Goal: Consume media (video, audio)

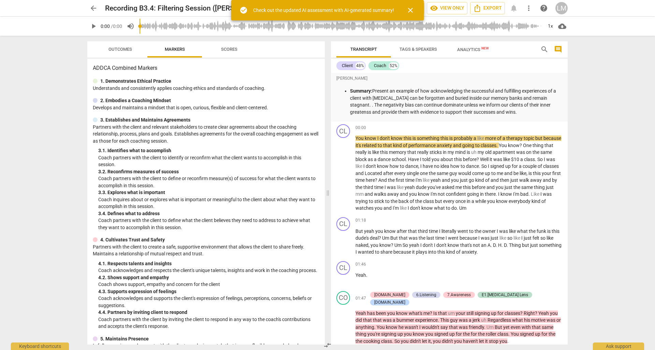
click at [410, 8] on span "close" at bounding box center [410, 10] width 8 height 8
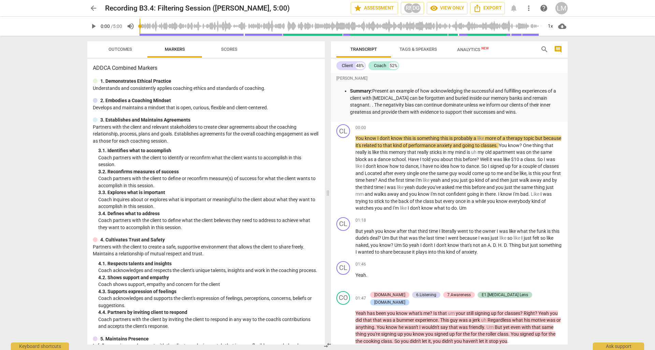
click at [94, 28] on span "play_arrow" at bounding box center [93, 26] width 8 height 8
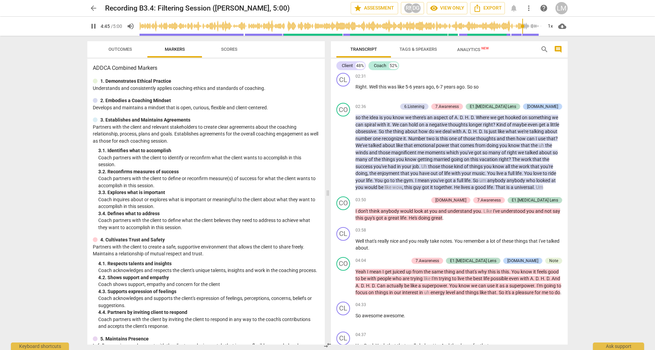
scroll to position [346, 0]
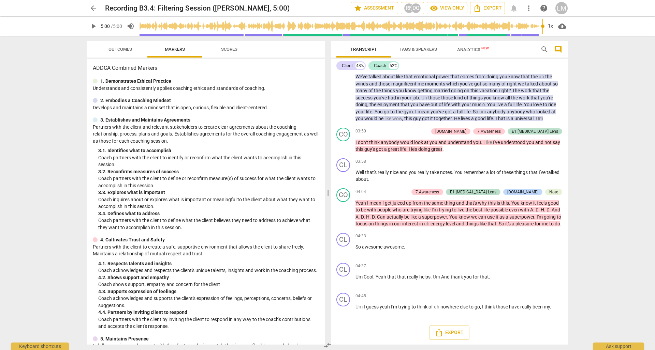
type input "300"
click at [620, 189] on div "arrow_back Recording B3.4: Filtering Session (Peter W, 5:00) star Assessment RN…" at bounding box center [327, 175] width 655 height 350
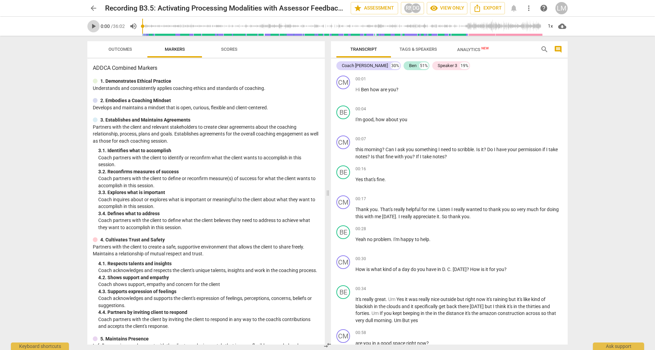
click at [95, 27] on span "play_arrow" at bounding box center [93, 26] width 8 height 8
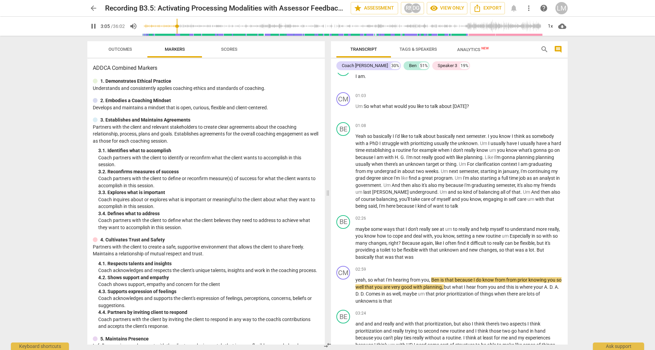
click at [96, 26] on span "pause" at bounding box center [93, 26] width 8 height 8
type input "186"
drag, startPoint x: 94, startPoint y: 27, endPoint x: 78, endPoint y: 34, distance: 17.5
click at [94, 27] on span "play_arrow" at bounding box center [93, 26] width 8 height 8
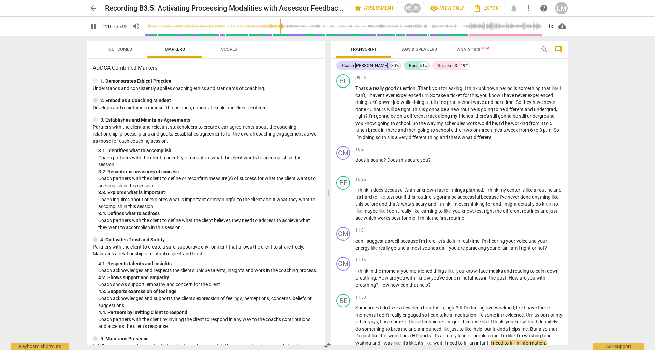
scroll to position [1413, 0]
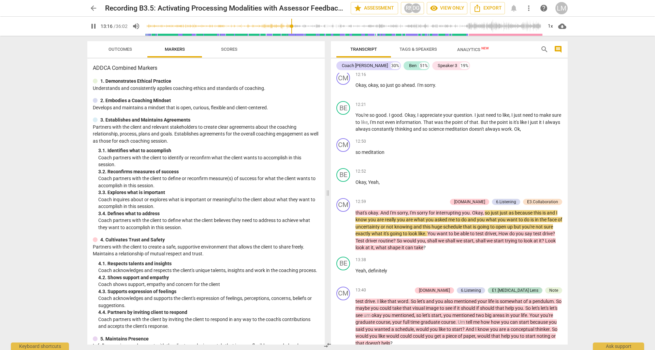
click at [93, 26] on span "pause" at bounding box center [93, 26] width 8 height 8
click at [95, 24] on span "play_arrow" at bounding box center [93, 26] width 8 height 8
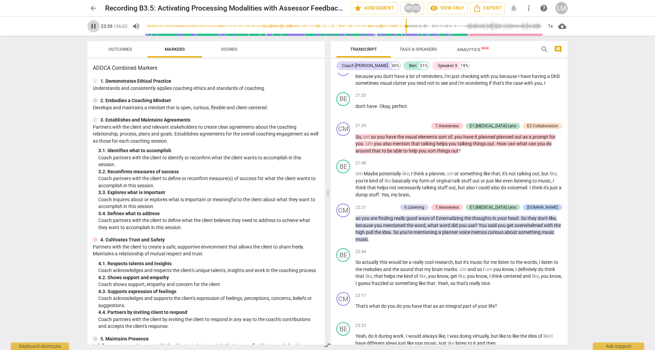
scroll to position [2823, 0]
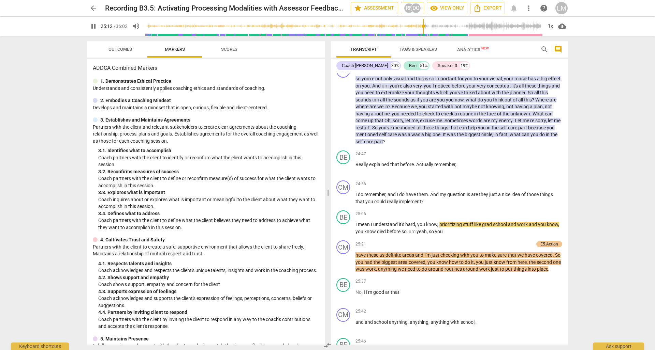
click at [94, 28] on span "pause" at bounding box center [93, 26] width 8 height 8
click at [91, 26] on span "play_arrow" at bounding box center [93, 26] width 8 height 8
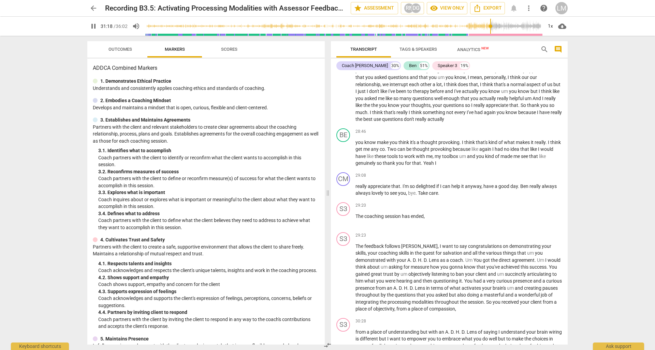
scroll to position [3671, 0]
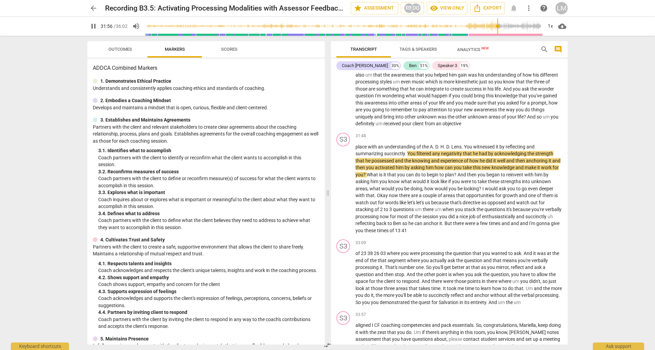
click at [92, 25] on span "pause" at bounding box center [93, 26] width 8 height 8
click at [93, 25] on span "play_arrow" at bounding box center [93, 26] width 8 height 8
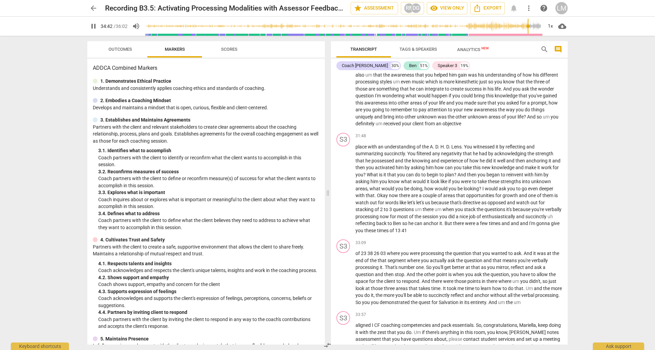
scroll to position [3818, 0]
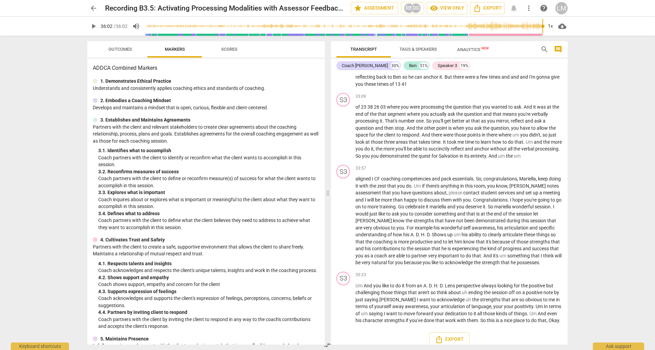
type input "2162"
click at [31, 95] on div "arrow_back Recording B3.5: Activating Processing Modalities with Assessor Feedb…" at bounding box center [327, 175] width 655 height 350
